Goal: Task Accomplishment & Management: Manage account settings

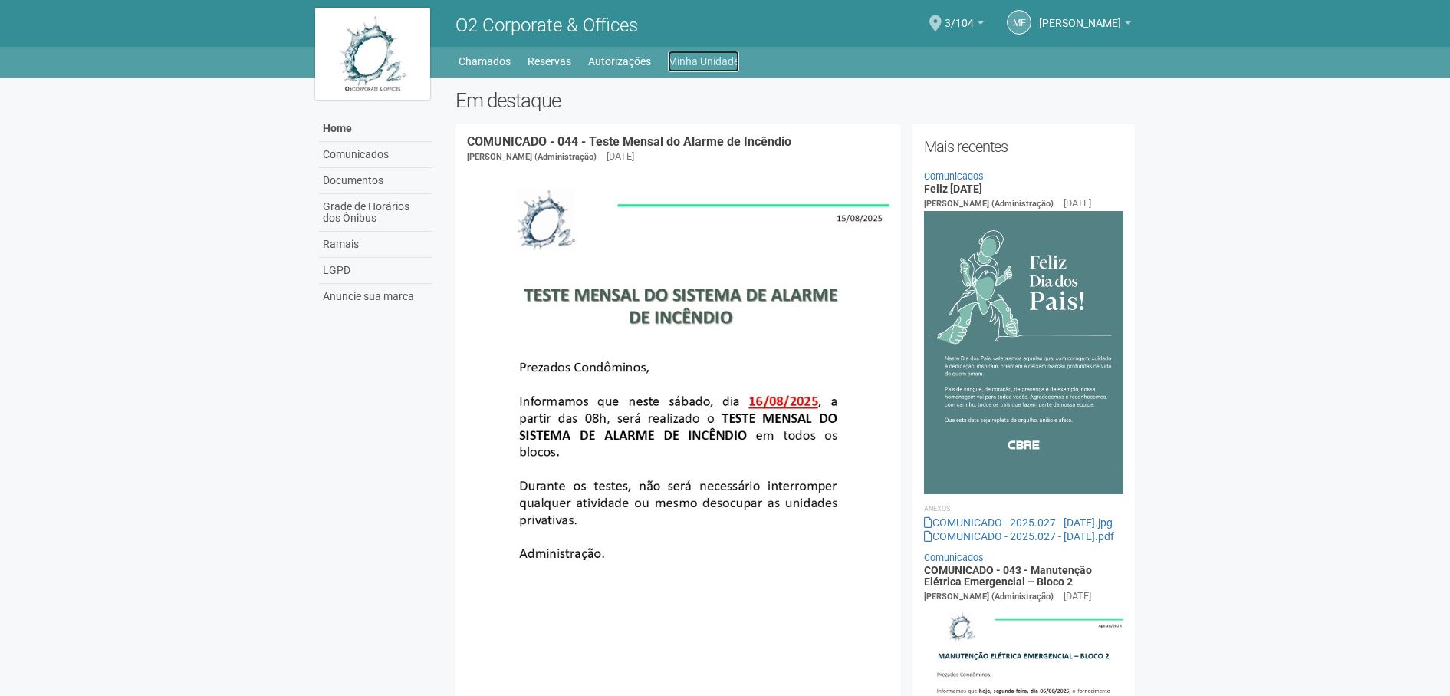
click at [705, 61] on link "Minha Unidade" at bounding box center [703, 61] width 71 height 21
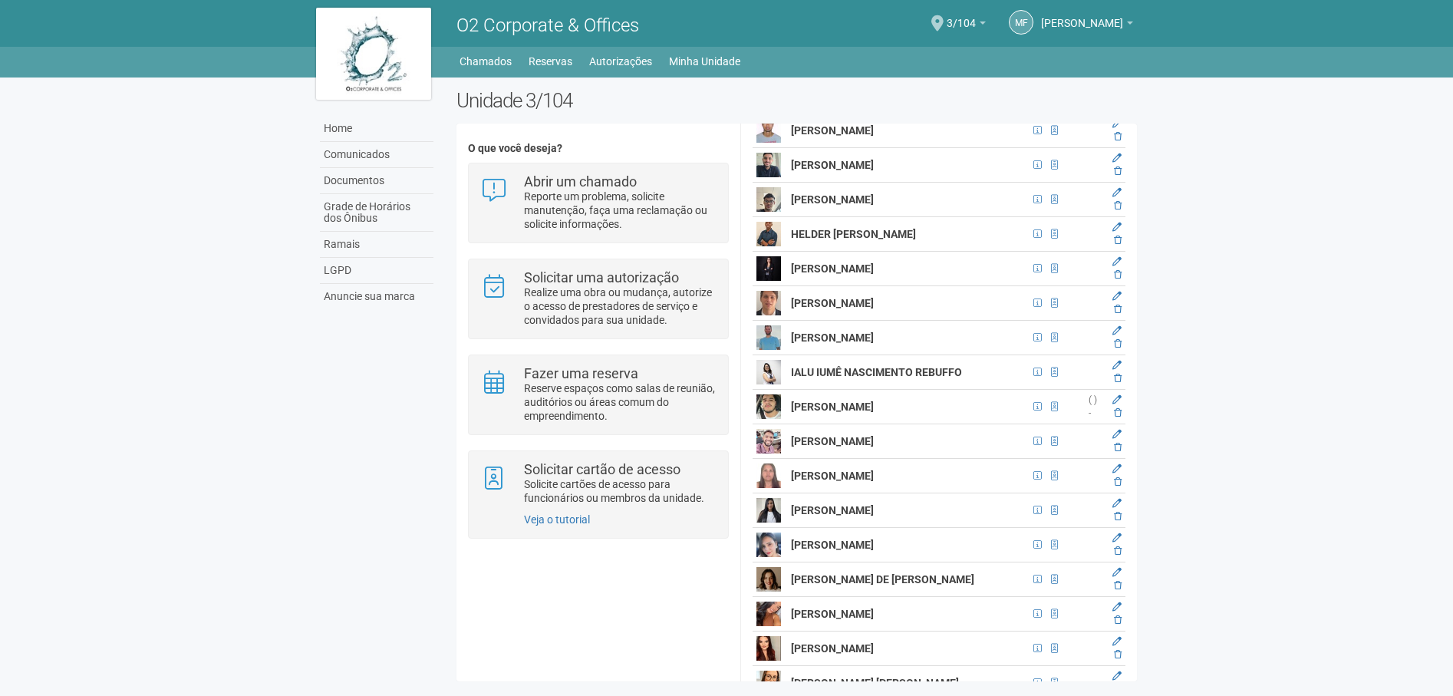
scroll to position [5522, 0]
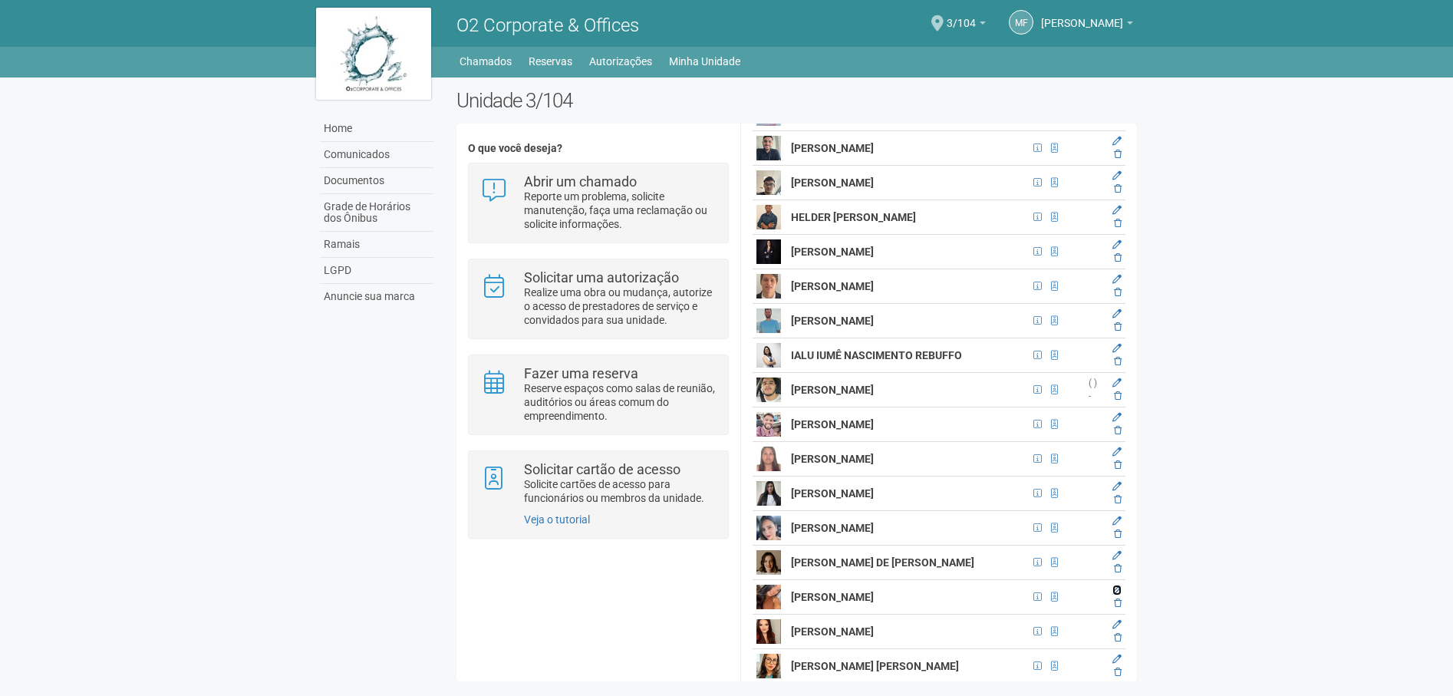
click at [1112, 594] on icon at bounding box center [1116, 589] width 9 height 9
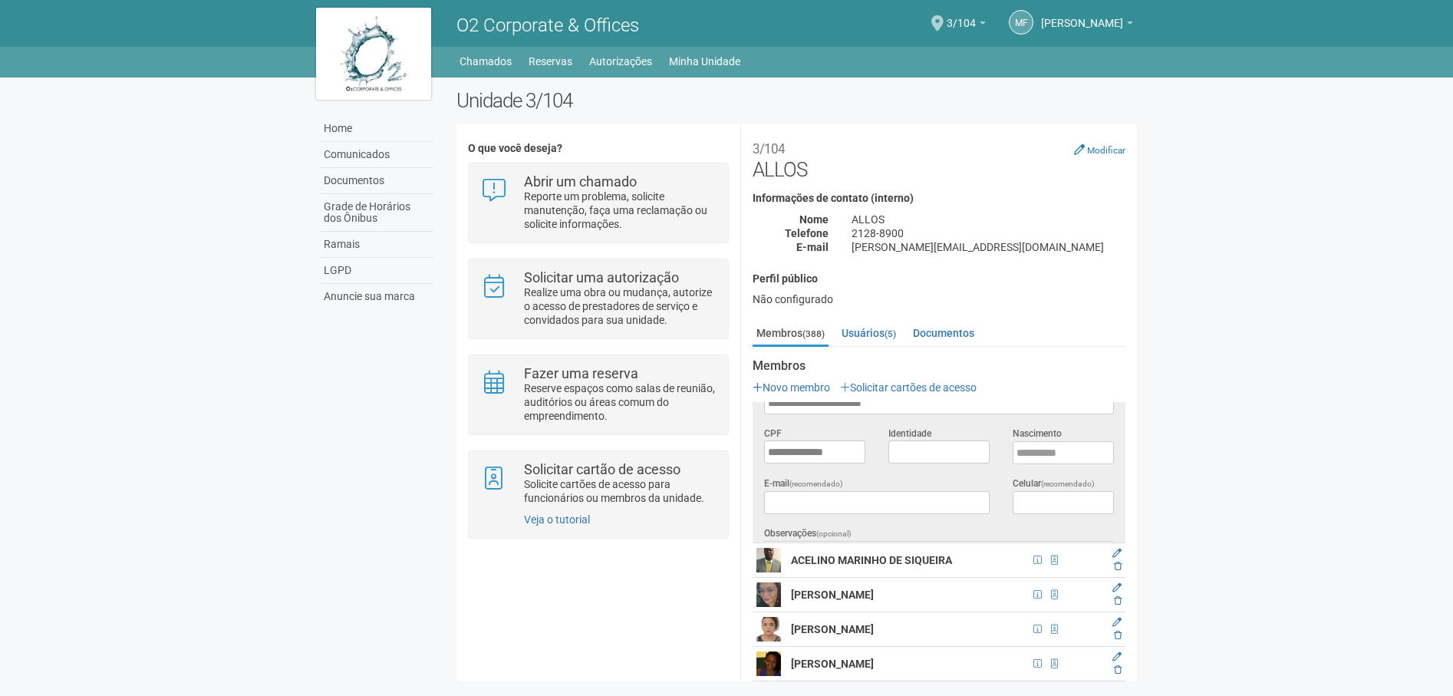
scroll to position [0, 0]
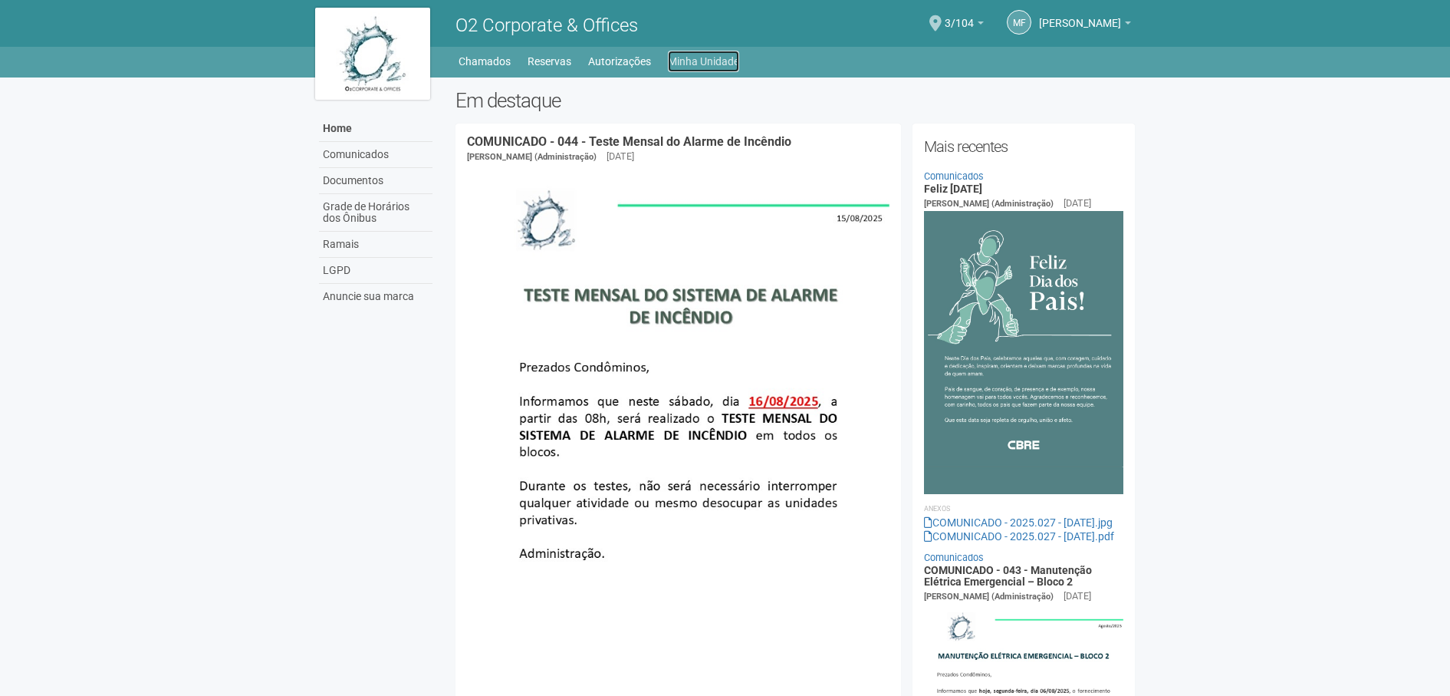
click at [713, 51] on link "Minha Unidade" at bounding box center [703, 61] width 71 height 21
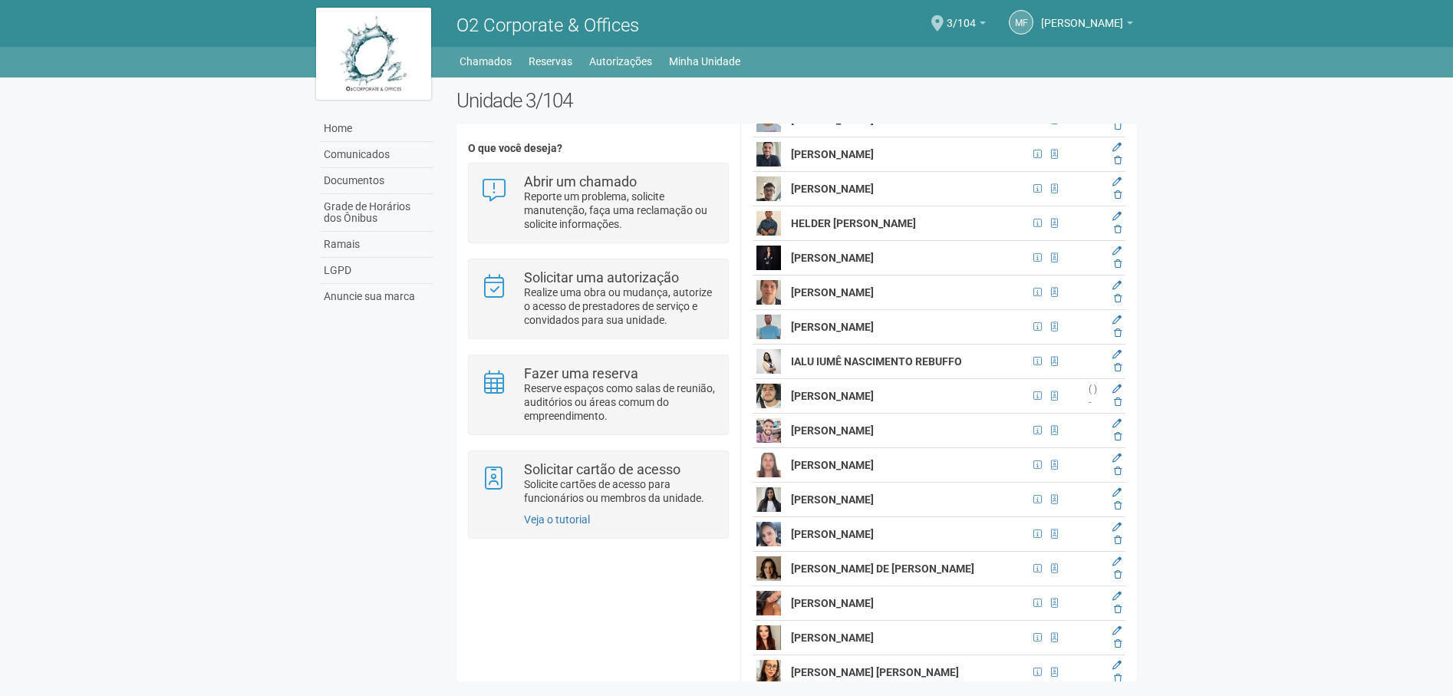
scroll to position [5522, 0]
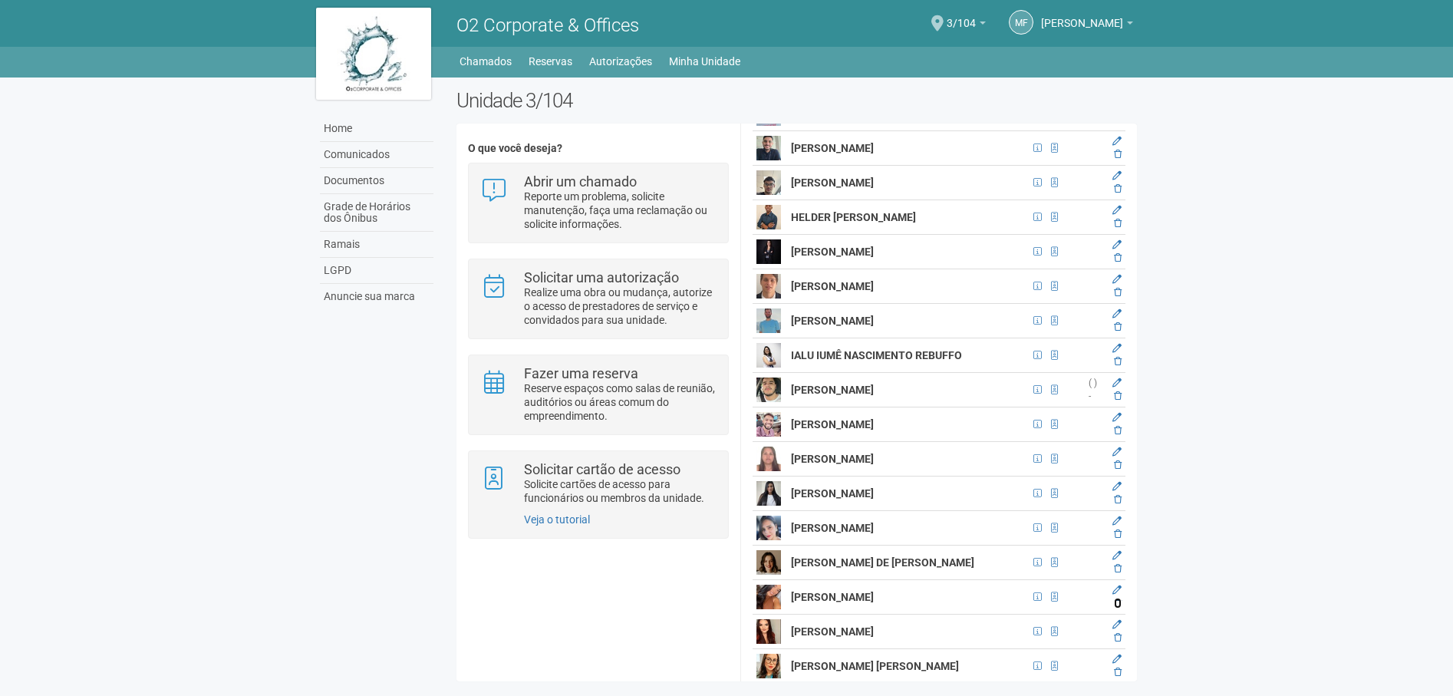
click at [1114, 607] on icon at bounding box center [1118, 602] width 8 height 9
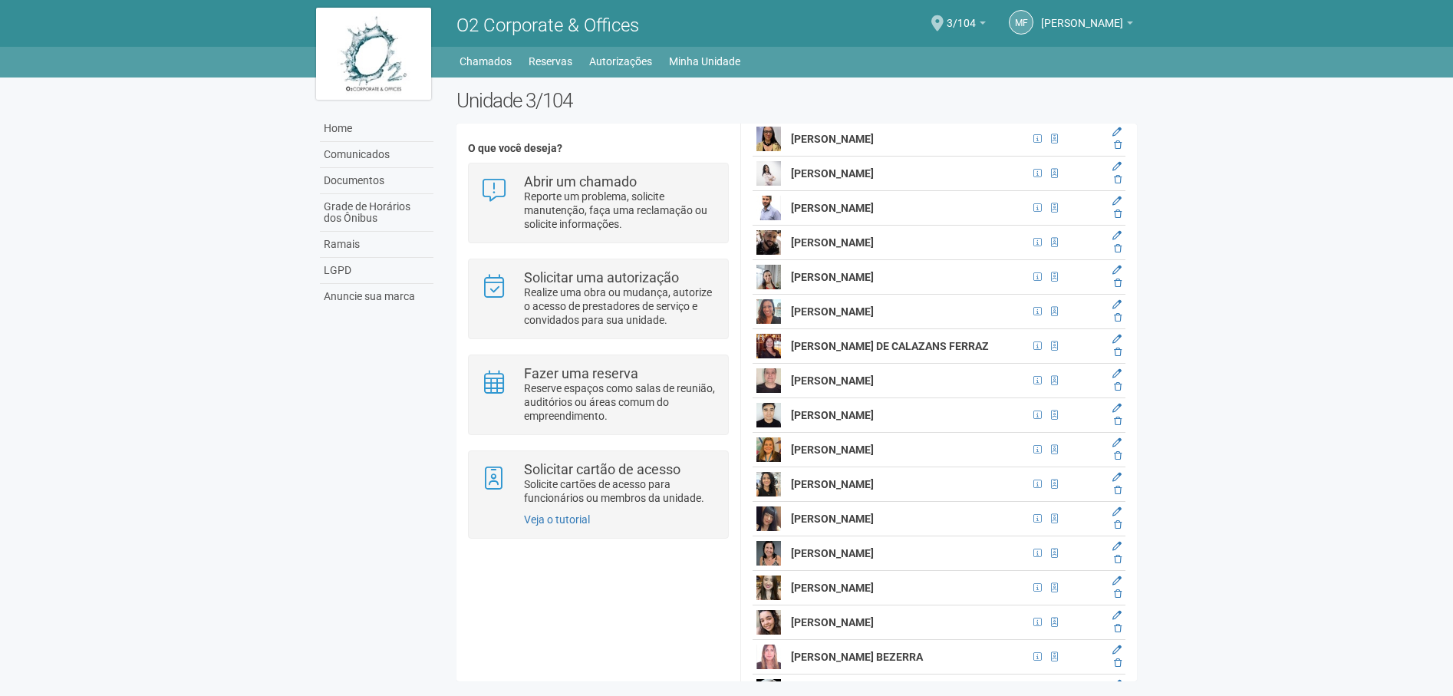
scroll to position [8974, 0]
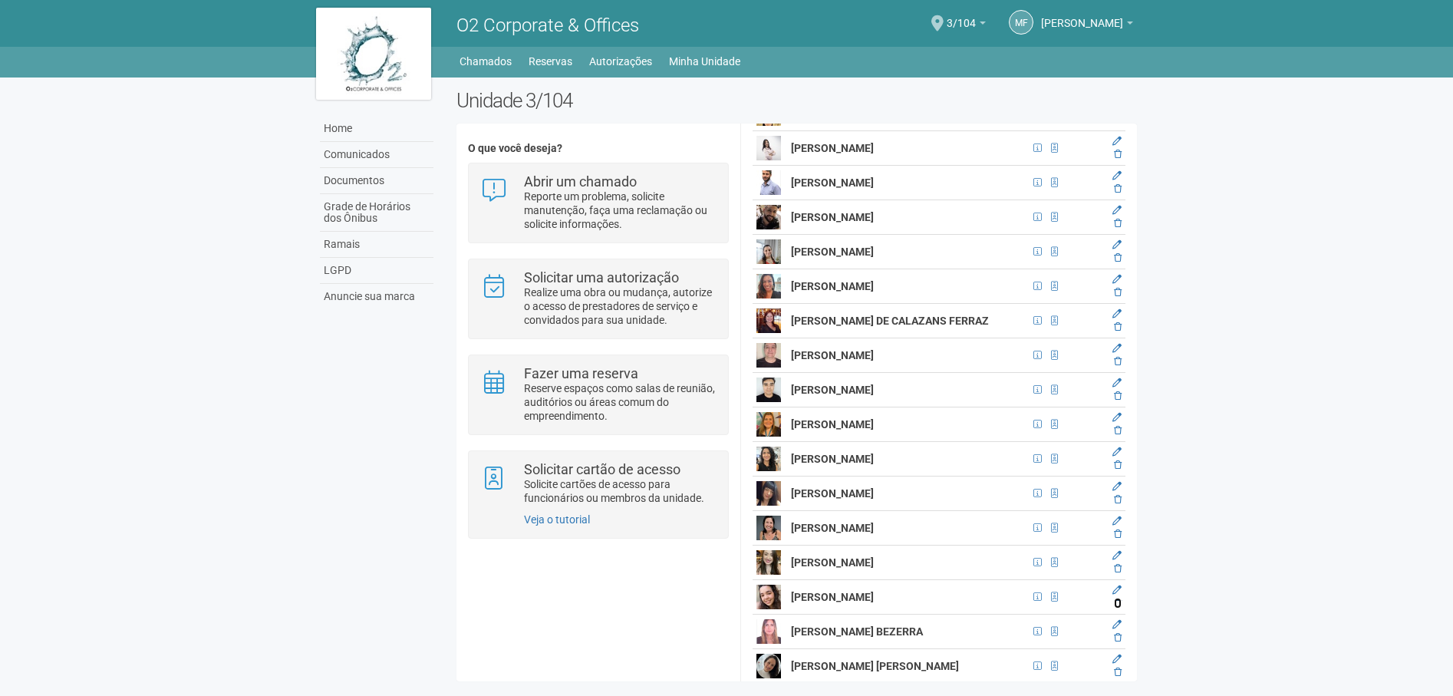
click at [1116, 607] on icon at bounding box center [1118, 602] width 8 height 9
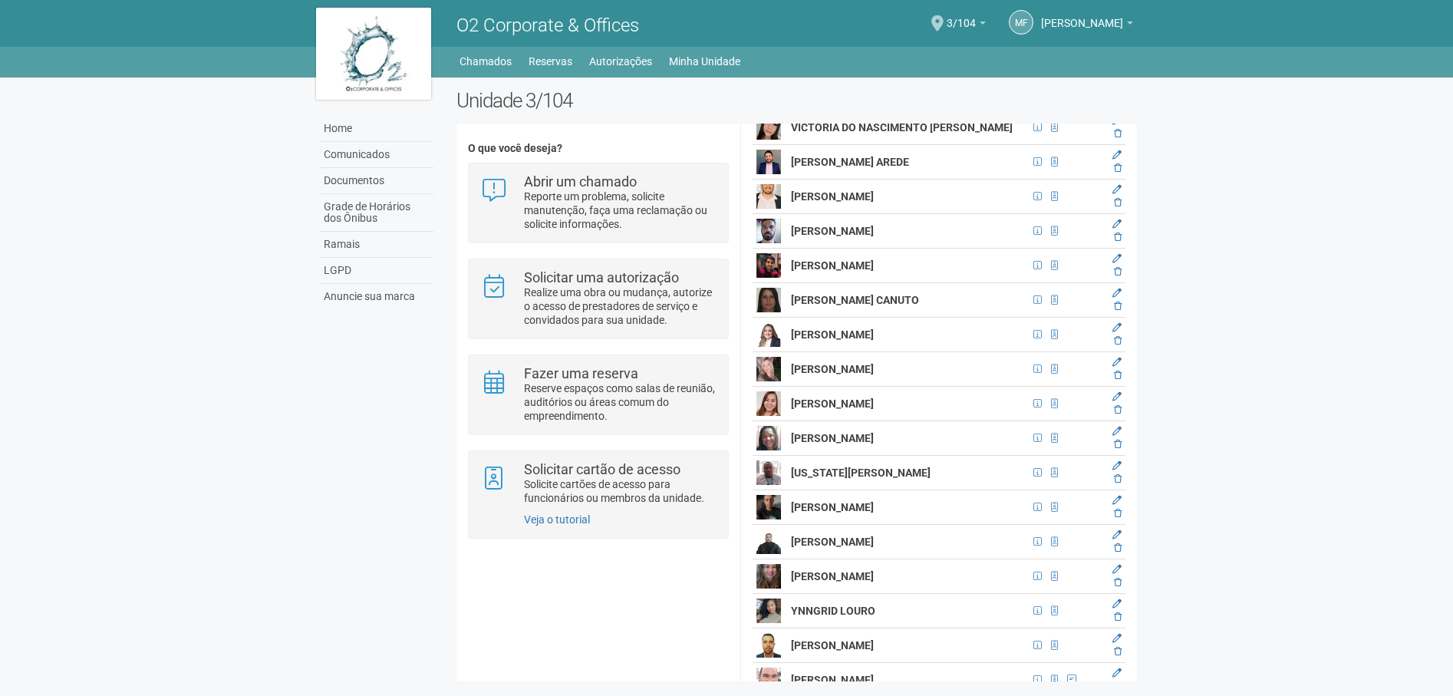
scroll to position [13039, 0]
